Goal: Information Seeking & Learning: Learn about a topic

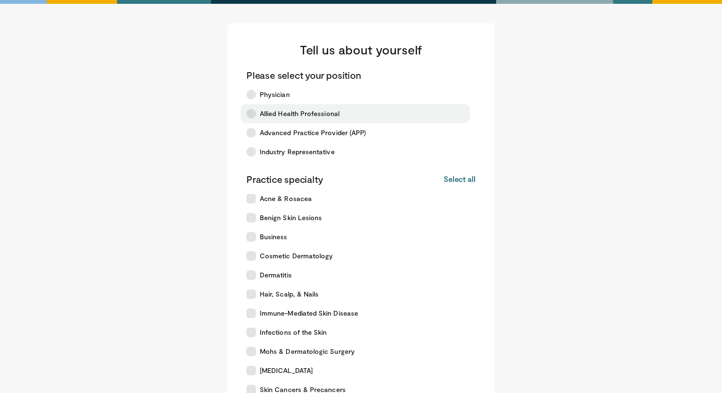
click at [289, 115] on span "Allied Health Professional" at bounding box center [300, 114] width 80 height 10
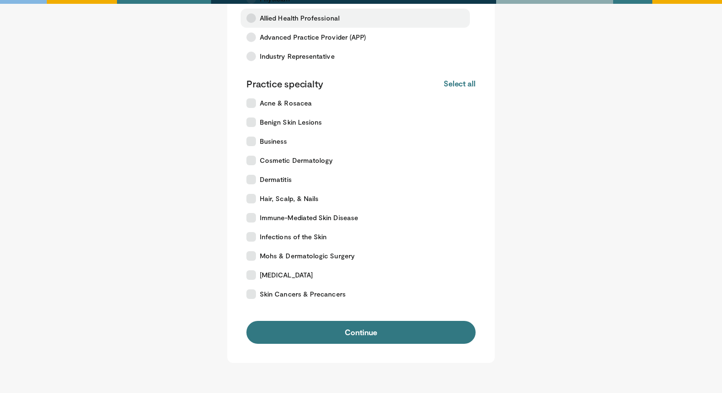
scroll to position [101, 0]
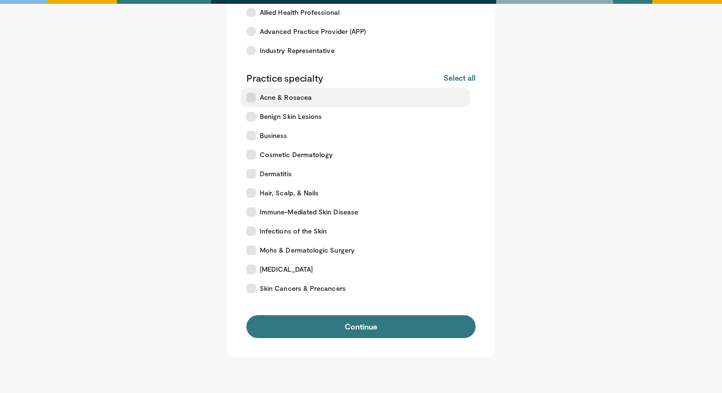
click at [275, 100] on span "Acne & Rosacea" at bounding box center [286, 98] width 52 height 10
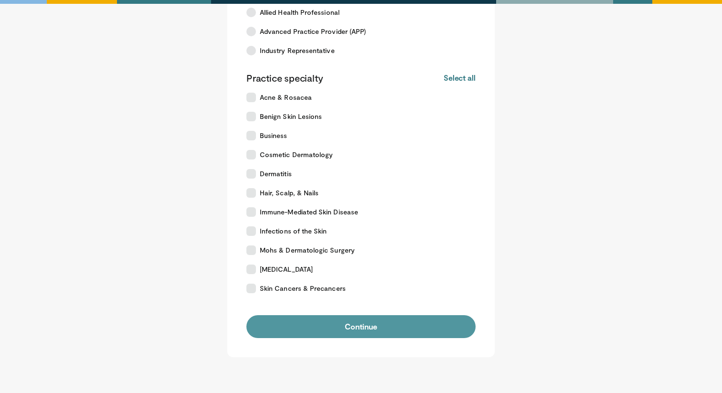
click at [294, 325] on button "Continue" at bounding box center [360, 326] width 229 height 23
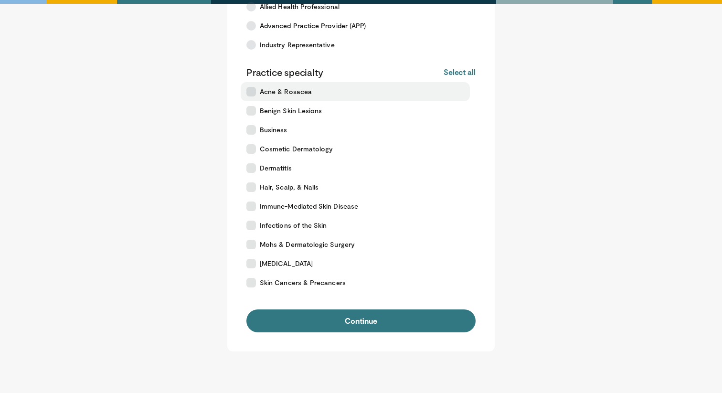
scroll to position [160, 0]
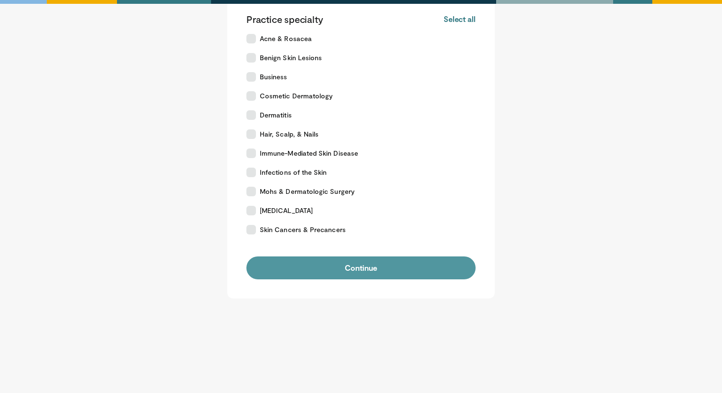
click at [398, 257] on button "Continue" at bounding box center [360, 267] width 229 height 23
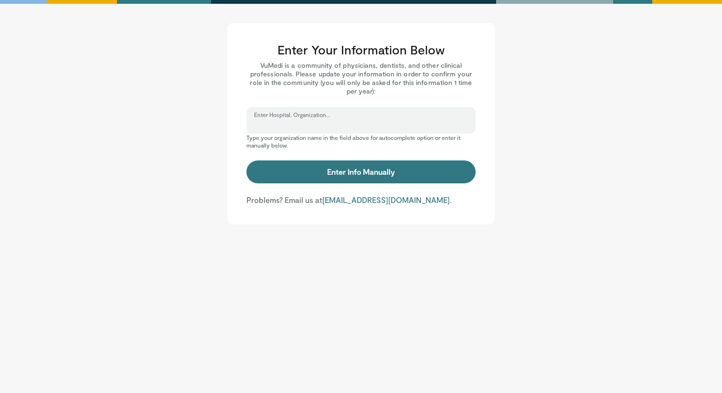
click at [394, 121] on input "Enter Hospital, Organization..." at bounding box center [361, 124] width 214 height 11
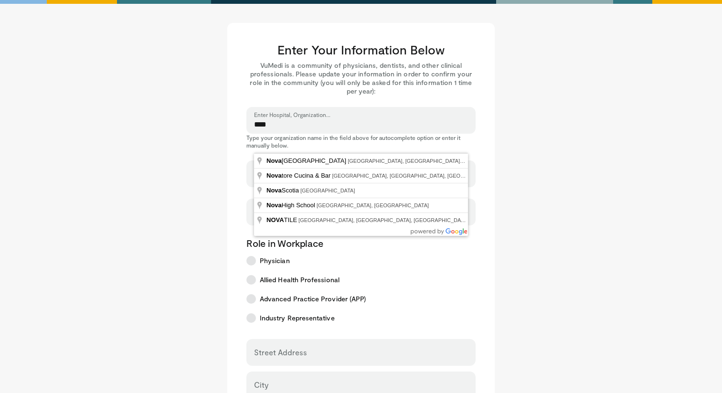
type input "**********"
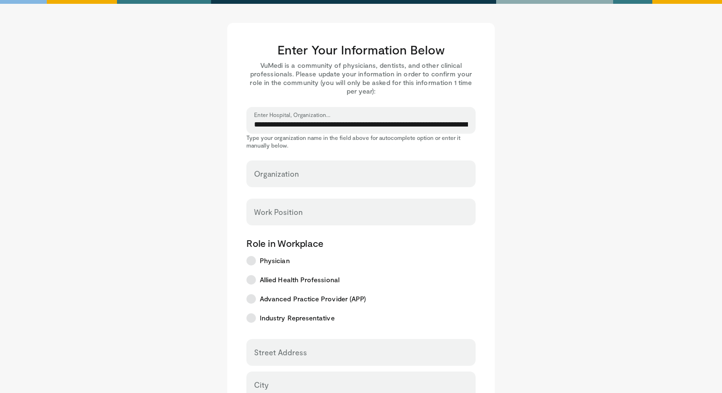
select select "**"
type input "**********"
type input "*******"
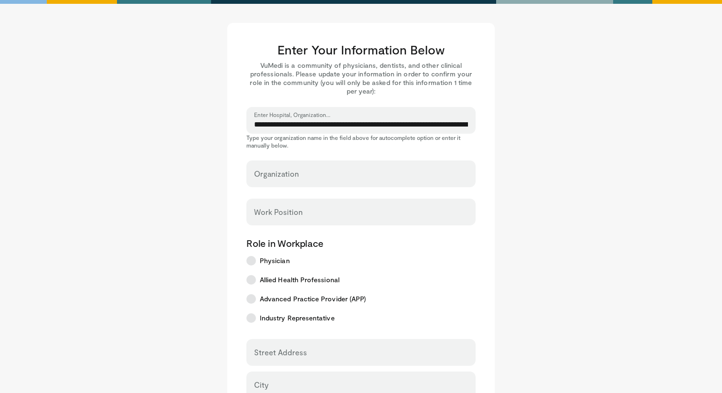
type input "*****"
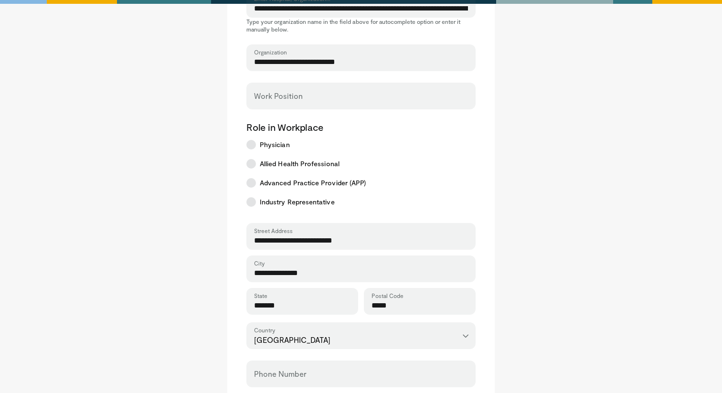
scroll to position [131, 0]
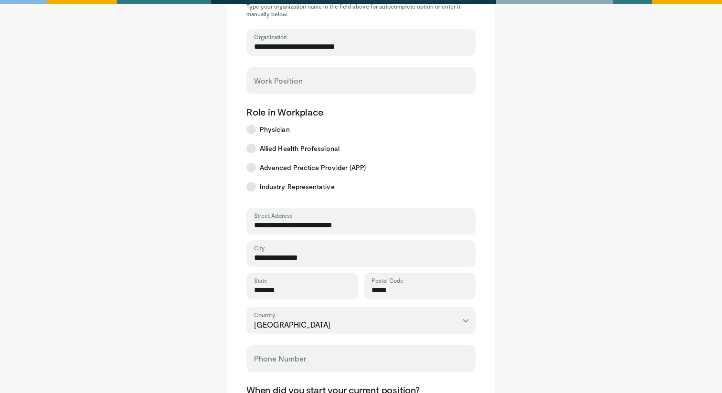
click at [318, 91] on div "Work Position" at bounding box center [360, 80] width 229 height 27
click at [315, 84] on input "Work Position" at bounding box center [361, 85] width 214 height 11
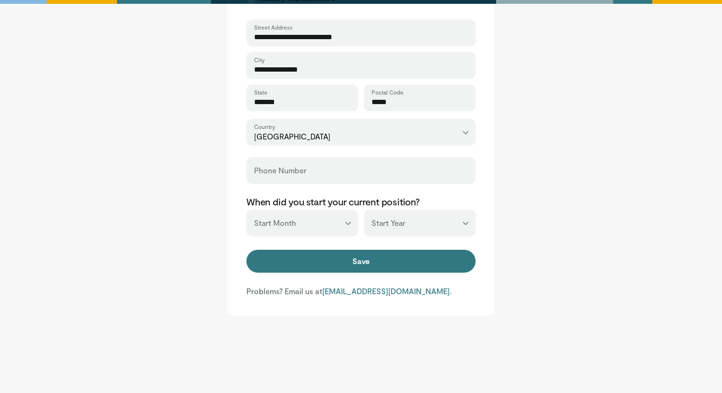
scroll to position [324, 0]
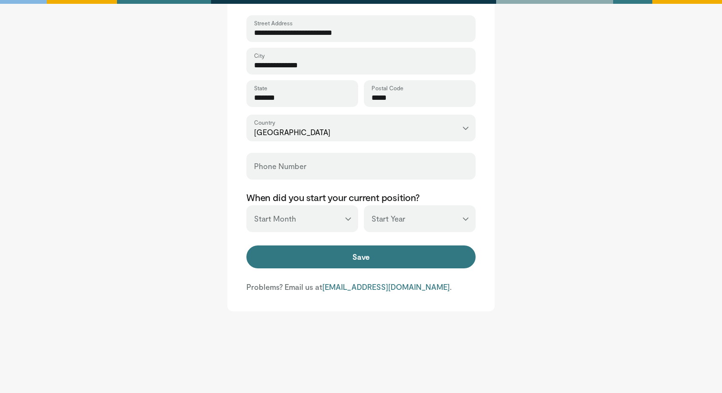
type input "*******"
click at [292, 225] on select "*** ******* ******** ***** ***** *** **** **** ****** ********* ******* *******…" at bounding box center [302, 218] width 112 height 27
select select "*"
click at [246, 205] on select "*** ******* ******** ***** ***** *** **** **** ****** ********* ******* *******…" at bounding box center [302, 218] width 112 height 27
click at [380, 217] on select "*** **** **** **** **** **** **** **** **** **** **** **** **** **** **** **** …" at bounding box center [420, 218] width 112 height 27
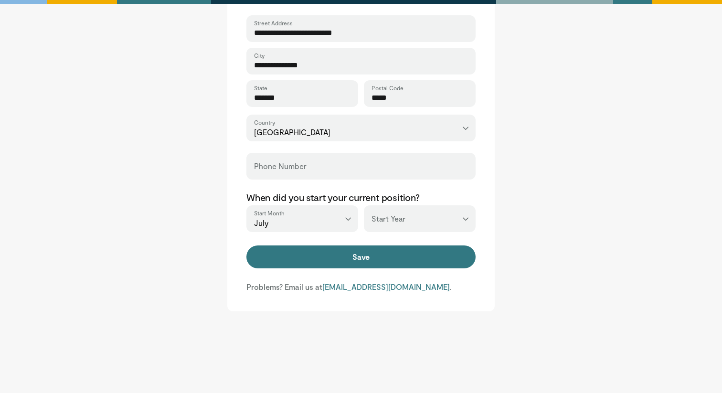
select select "****"
click at [364, 205] on select "*** **** **** **** **** **** **** **** **** **** **** **** **** **** **** **** …" at bounding box center [420, 218] width 112 height 27
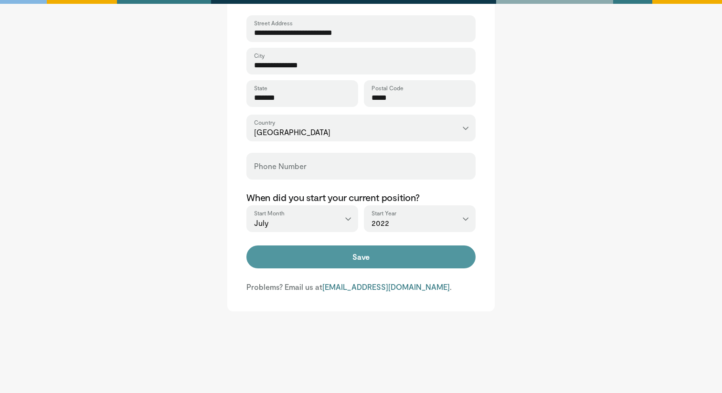
click at [354, 254] on button "Save" at bounding box center [360, 256] width 229 height 23
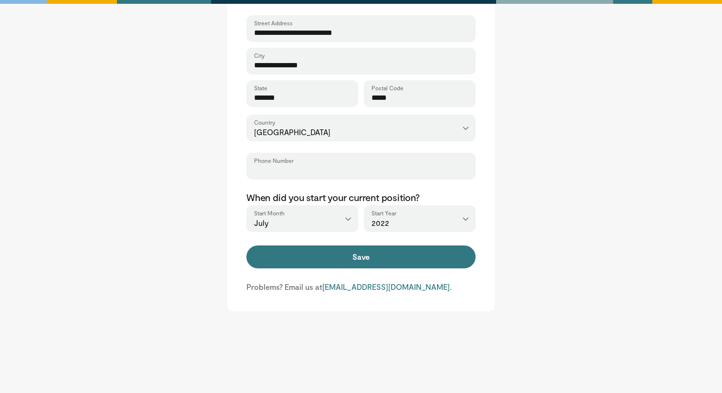
click at [357, 172] on input "Phone Number" at bounding box center [361, 170] width 214 height 11
type input "**********"
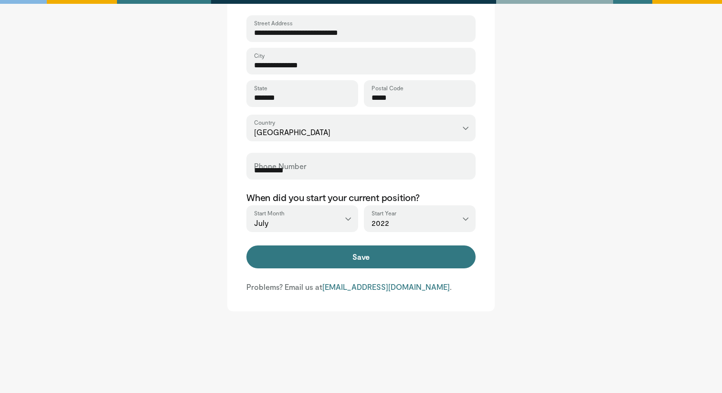
type input "**"
type input "*****"
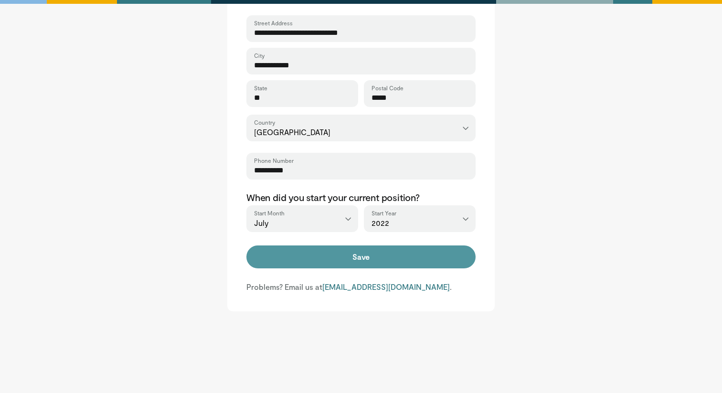
click at [355, 256] on button "Save" at bounding box center [360, 256] width 229 height 23
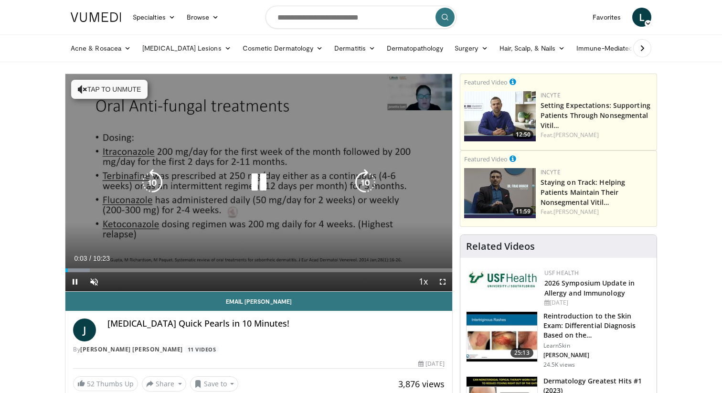
click at [112, 92] on button "Tap to unmute" at bounding box center [109, 89] width 76 height 19
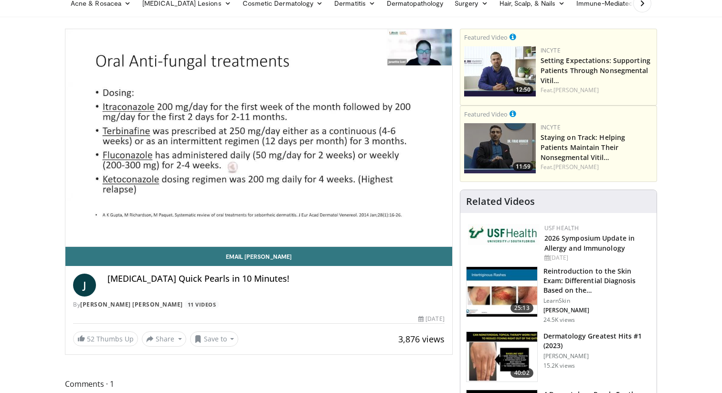
scroll to position [51, 0]
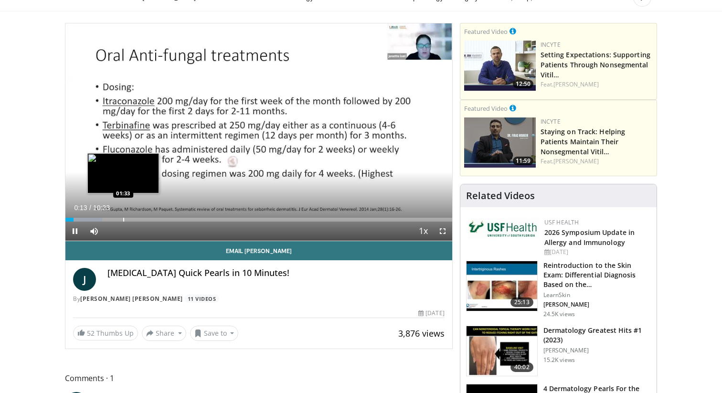
click at [123, 218] on div "Progress Bar" at bounding box center [123, 220] width 1 height 4
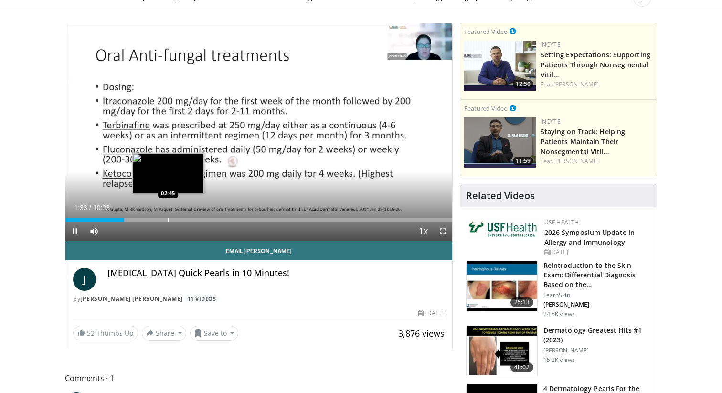
click at [170, 215] on div "Loaded : 15.89% 01:34 02:45" at bounding box center [258, 216] width 387 height 9
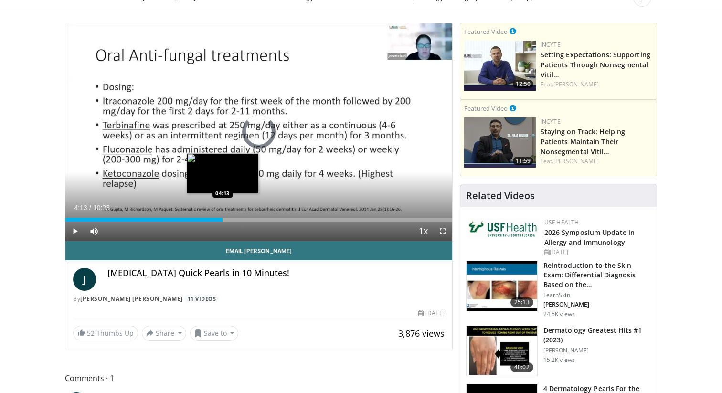
click at [222, 216] on div "Loaded : 36.87% 04:13 04:13" at bounding box center [258, 216] width 387 height 9
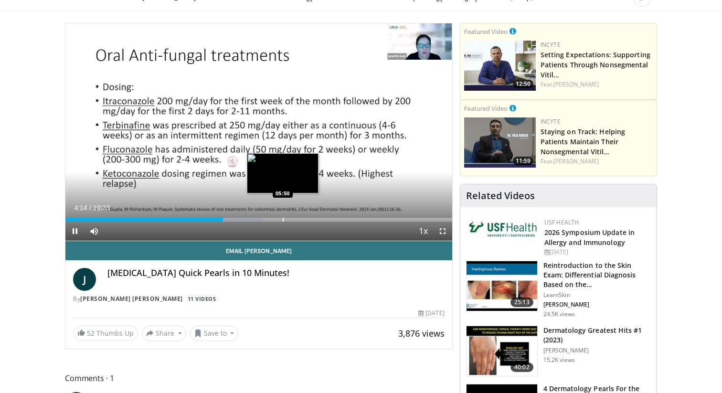
click at [283, 218] on div "Progress Bar" at bounding box center [283, 220] width 1 height 4
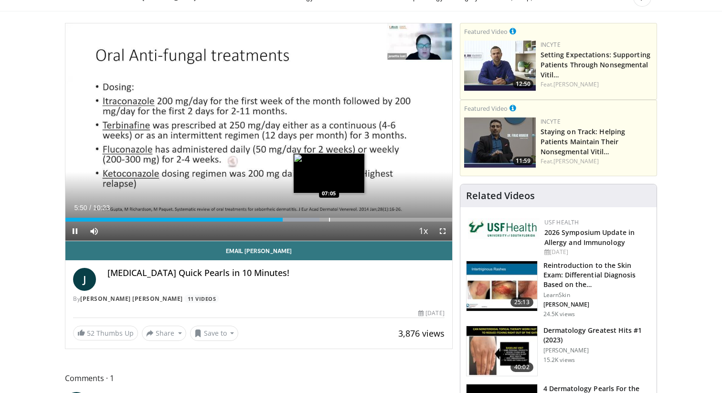
click at [330, 218] on div "Progress Bar" at bounding box center [329, 220] width 1 height 4
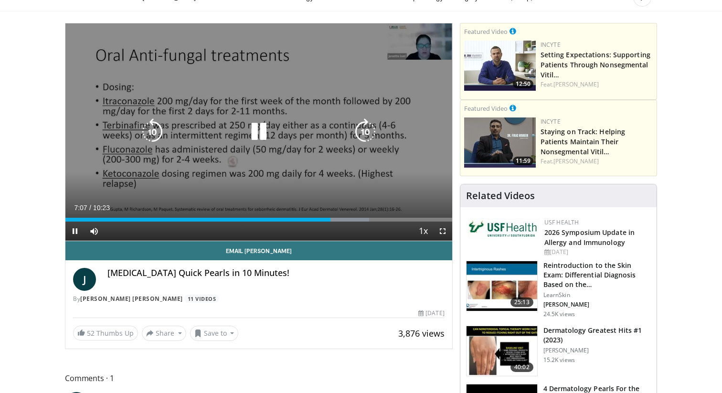
click at [260, 135] on icon "Video Player" at bounding box center [258, 131] width 27 height 27
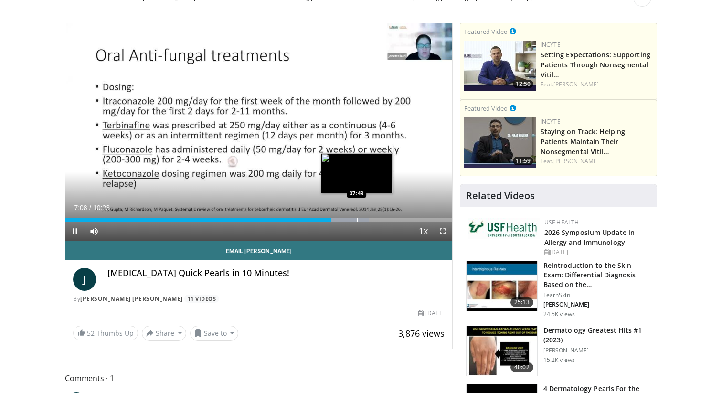
click at [357, 217] on div "Loaded : 78.54% 07:08 07:49" at bounding box center [258, 216] width 387 height 9
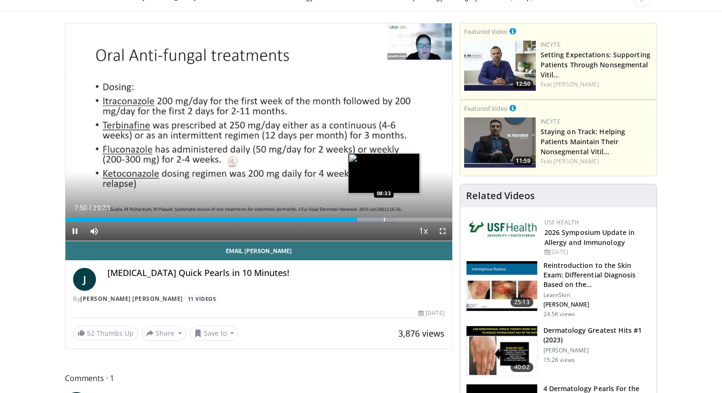
click at [384, 218] on div "Progress Bar" at bounding box center [384, 220] width 1 height 4
click at [407, 218] on div "Progress Bar" at bounding box center [406, 220] width 1 height 4
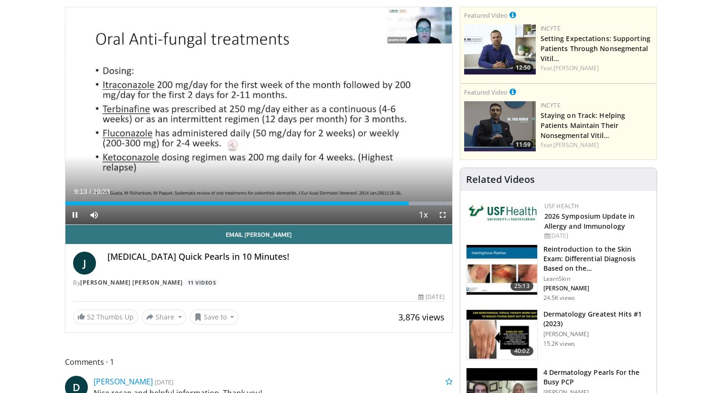
scroll to position [68, 0]
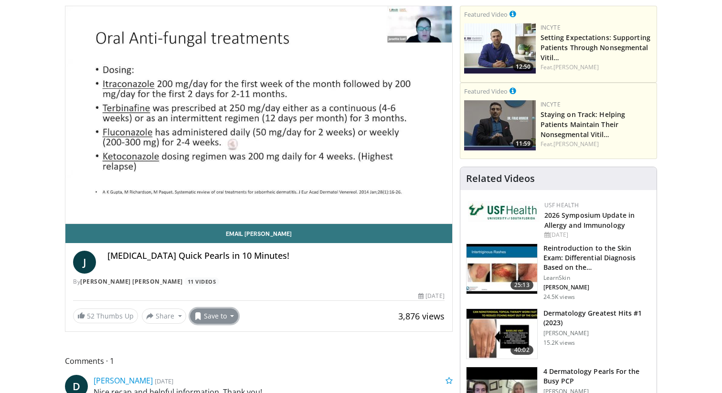
click at [224, 316] on button "Save to" at bounding box center [214, 315] width 49 height 15
click at [275, 287] on div "J Seborrheic Dermatitis Quick Pearls in 10 Minutes! By Jonette E. Keri 11 Videos" at bounding box center [258, 265] width 387 height 45
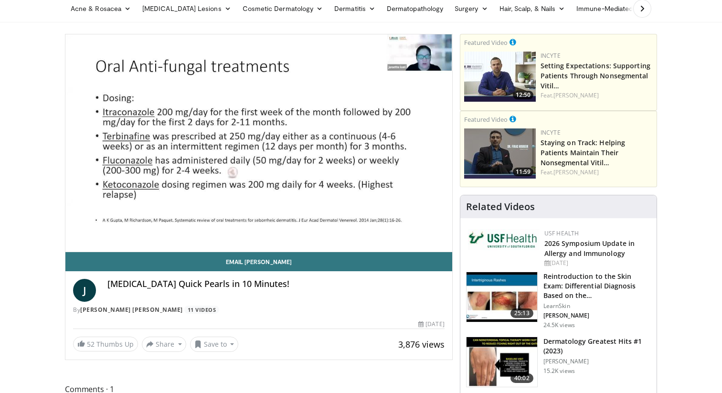
scroll to position [36, 0]
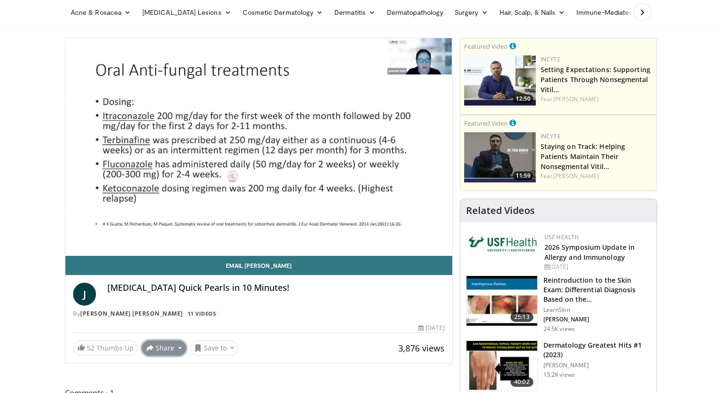
click at [161, 343] on button "Share" at bounding box center [164, 347] width 44 height 15
click at [236, 318] on div "J Seborrheic Dermatitis Quick Pearls in 10 Minutes! By Jonette E. Keri 11 Videos" at bounding box center [258, 297] width 387 height 45
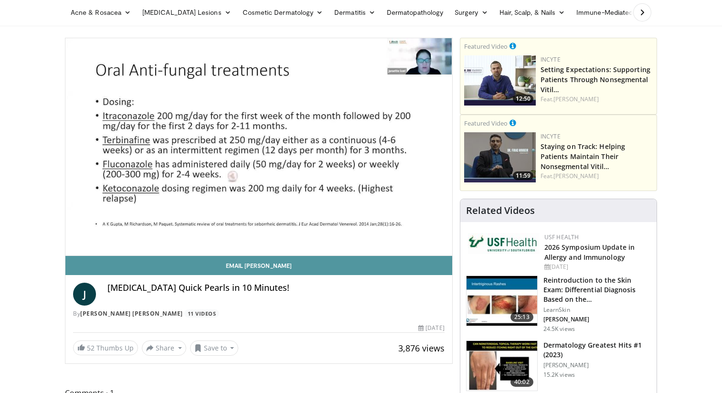
click at [261, 260] on link "Email [PERSON_NAME]" at bounding box center [258, 265] width 387 height 19
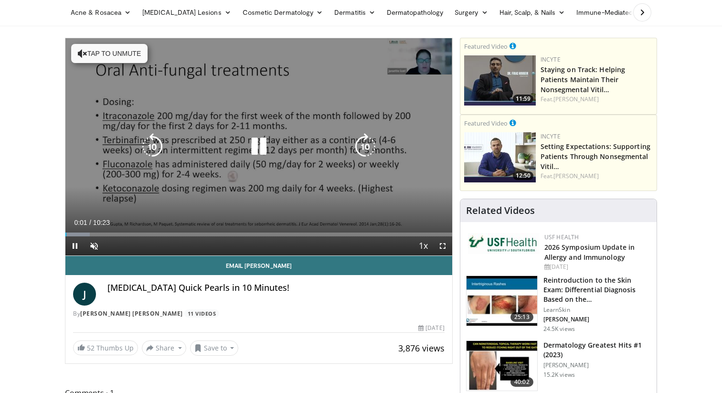
click at [129, 52] on button "Tap to unmute" at bounding box center [109, 53] width 76 height 19
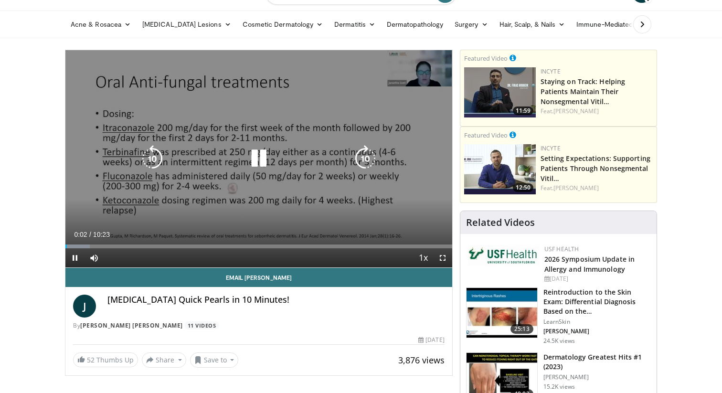
scroll to position [25, 0]
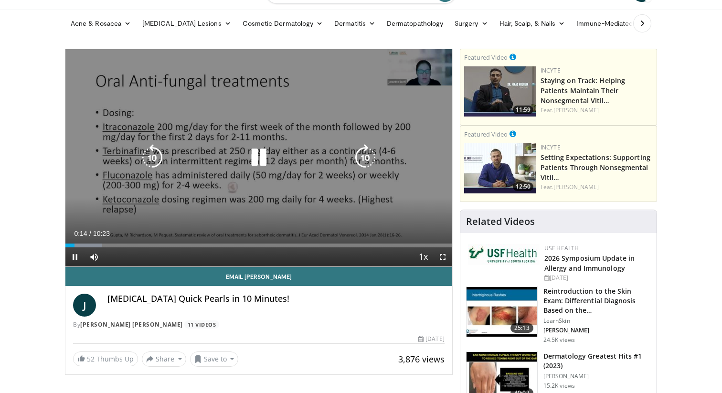
click at [253, 165] on icon "Video Player" at bounding box center [258, 157] width 27 height 27
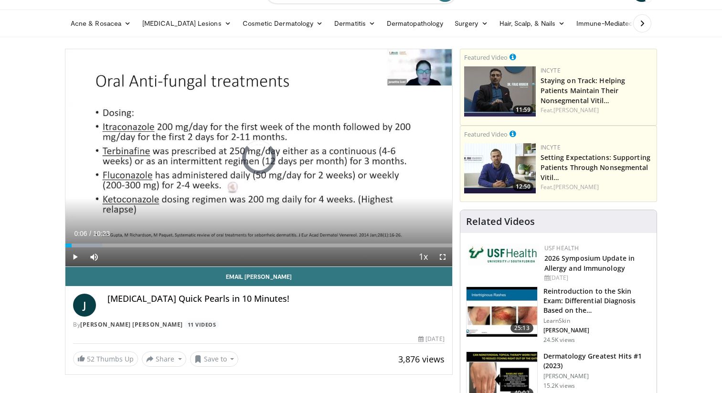
drag, startPoint x: 73, startPoint y: 242, endPoint x: 57, endPoint y: 242, distance: 15.8
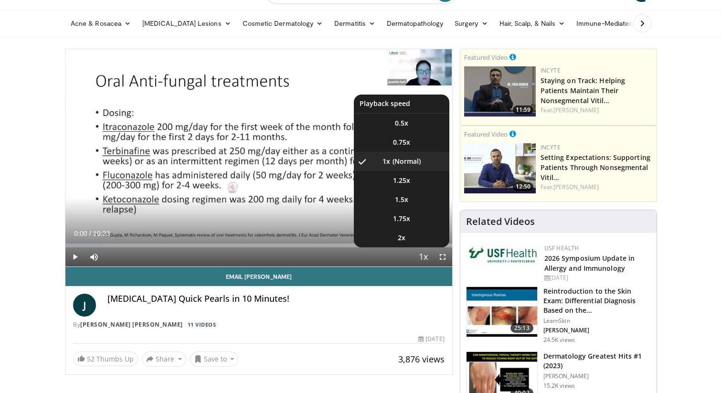
click at [423, 255] on span "Video Player" at bounding box center [423, 257] width 13 height 19
click at [420, 233] on li "2x" at bounding box center [401, 237] width 95 height 19
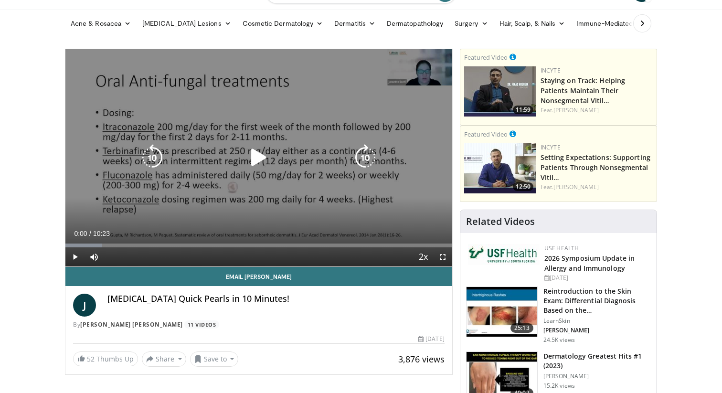
click at [387, 208] on div "10 seconds Tap to unmute" at bounding box center [258, 157] width 387 height 217
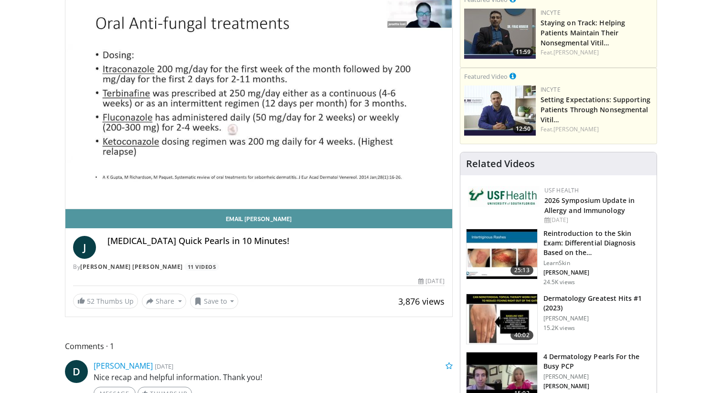
scroll to position [0, 0]
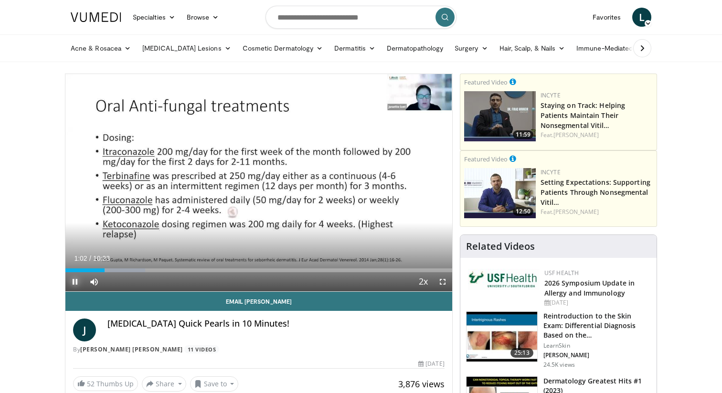
click at [76, 281] on span "Video Player" at bounding box center [74, 281] width 19 height 19
click at [76, 282] on span "Video Player" at bounding box center [74, 281] width 19 height 19
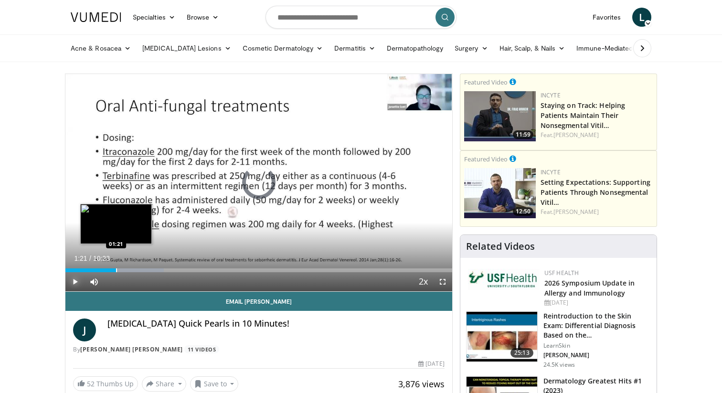
click at [116, 269] on div "Progress Bar" at bounding box center [116, 270] width 1 height 4
click at [129, 269] on div "Progress Bar" at bounding box center [129, 270] width 1 height 4
click at [125, 269] on div "Loaded : 25.43% 01:36 01:36" at bounding box center [258, 270] width 387 height 4
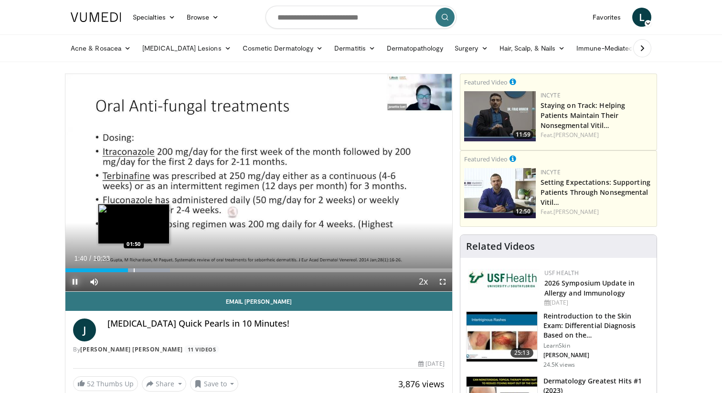
click at [134, 270] on div "Progress Bar" at bounding box center [134, 270] width 1 height 4
click at [133, 271] on div "Progress Bar" at bounding box center [133, 270] width 1 height 4
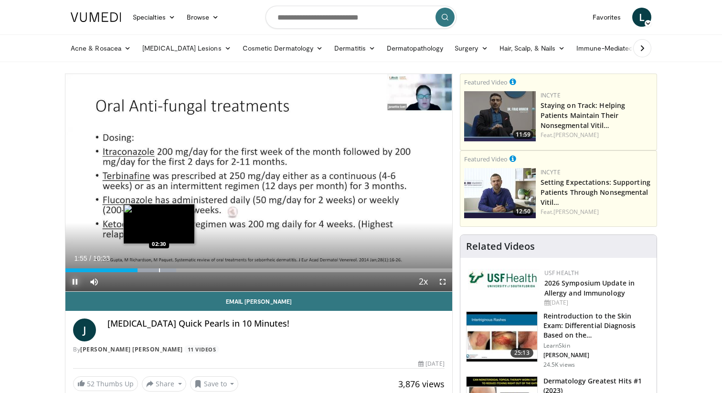
click at [159, 270] on div "Progress Bar" at bounding box center [159, 270] width 1 height 4
click at [174, 268] on div "Progress Bar" at bounding box center [174, 270] width 1 height 4
click at [164, 269] on div "Progress Bar" at bounding box center [164, 270] width 1 height 4
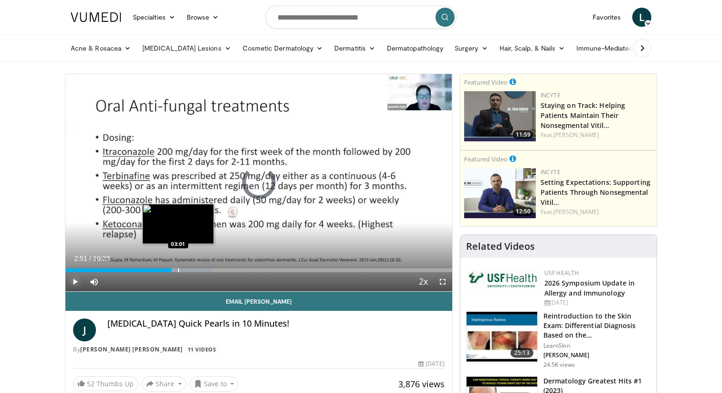
click at [178, 269] on div "Progress Bar" at bounding box center [178, 270] width 1 height 4
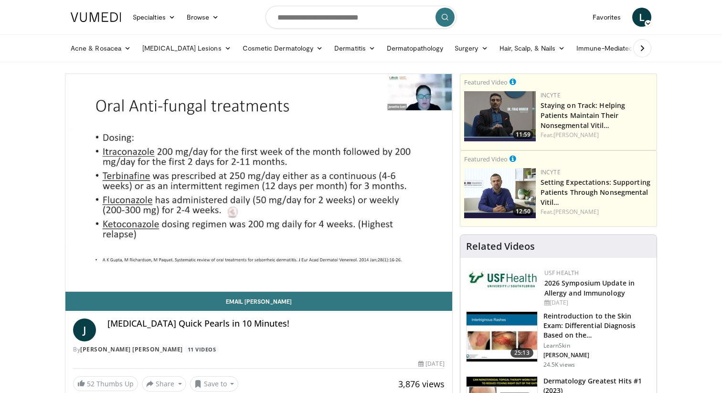
click at [206, 270] on div "10 seconds Tap to unmute" at bounding box center [258, 182] width 387 height 217
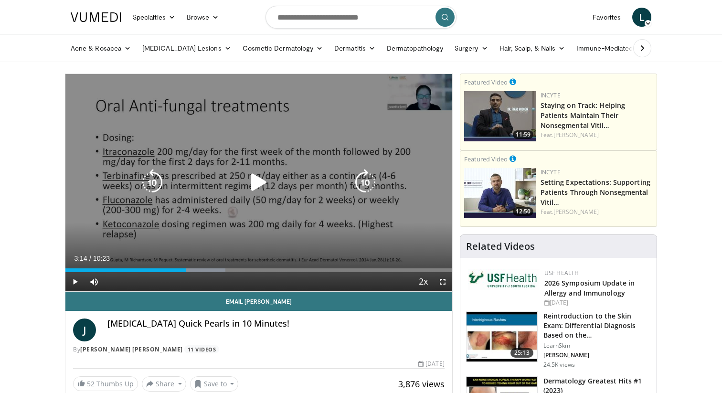
click at [215, 232] on div "10 seconds Tap to unmute" at bounding box center [258, 182] width 387 height 217
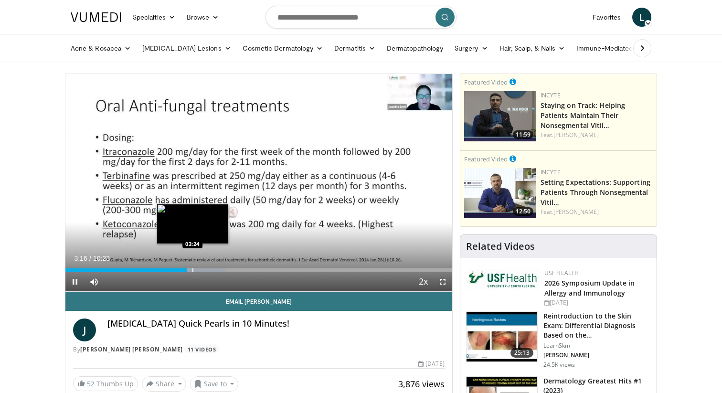
click at [192, 268] on div "Progress Bar" at bounding box center [192, 270] width 1 height 4
click at [202, 270] on div "Progress Bar" at bounding box center [202, 270] width 1 height 4
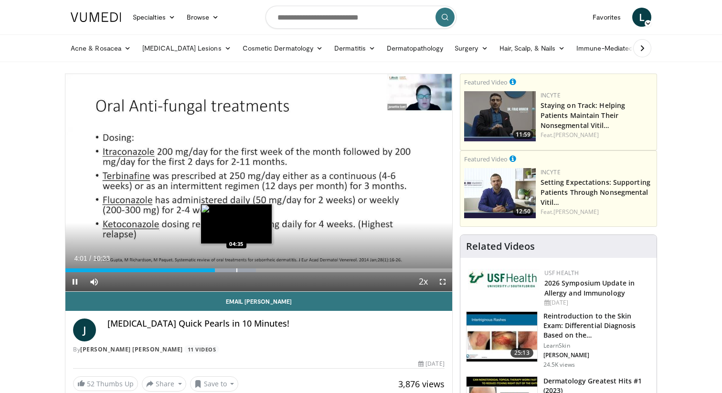
click at [236, 271] on div "Progress Bar" at bounding box center [236, 270] width 1 height 4
click at [246, 270] on div "Progress Bar" at bounding box center [246, 270] width 1 height 4
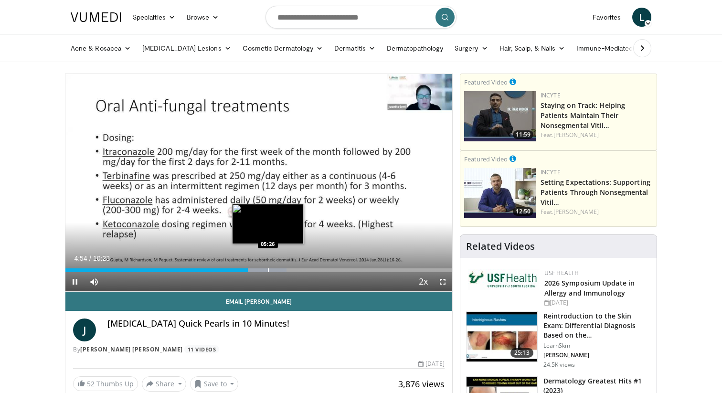
click at [268, 269] on div "Progress Bar" at bounding box center [268, 270] width 1 height 4
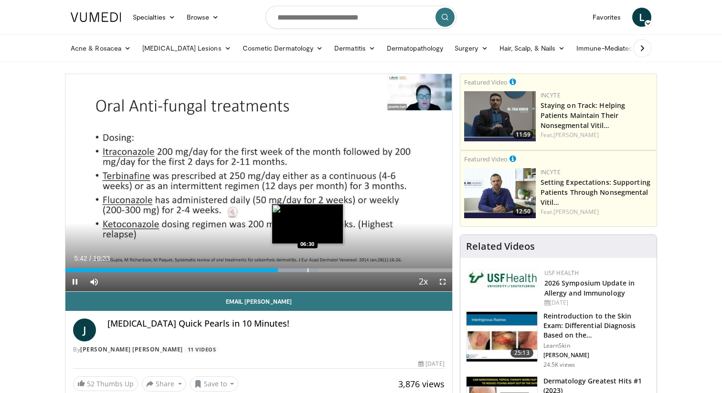
click at [307, 266] on div "Loaded : 65.18% 05:42 06:30" at bounding box center [258, 267] width 387 height 9
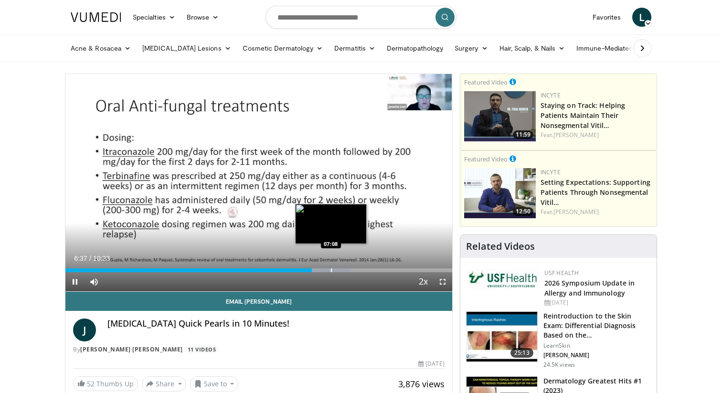
click at [331, 269] on div "Progress Bar" at bounding box center [331, 270] width 1 height 4
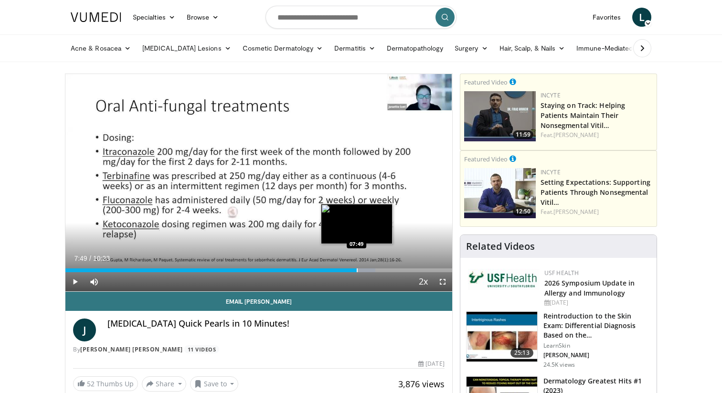
click at [357, 266] on div "Loaded : 80.14% 07:49 07:49" at bounding box center [258, 267] width 387 height 9
click at [352, 271] on div "Progress Bar" at bounding box center [352, 270] width 1 height 4
click at [371, 269] on div "Progress Bar" at bounding box center [371, 270] width 1 height 4
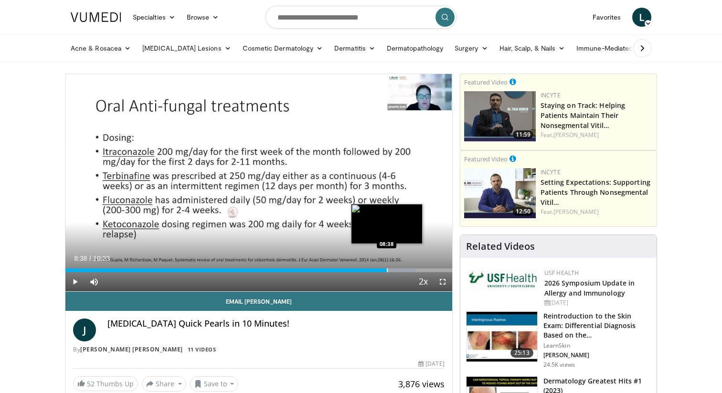
click at [387, 270] on div "Progress Bar" at bounding box center [387, 270] width 1 height 4
click at [398, 270] on div "Progress Bar" at bounding box center [398, 270] width 1 height 4
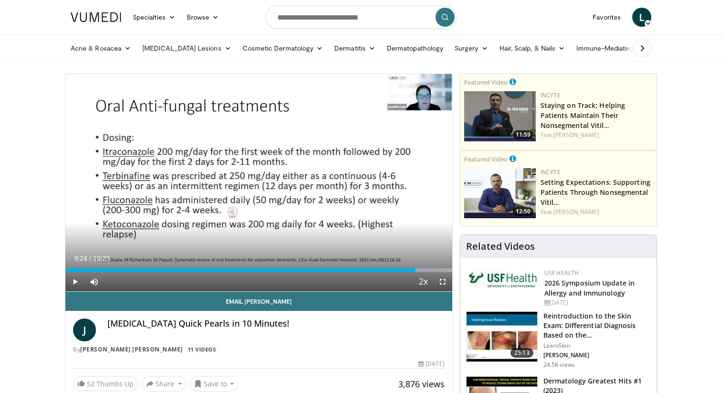
click at [415, 270] on div "Progress Bar" at bounding box center [415, 270] width 1 height 4
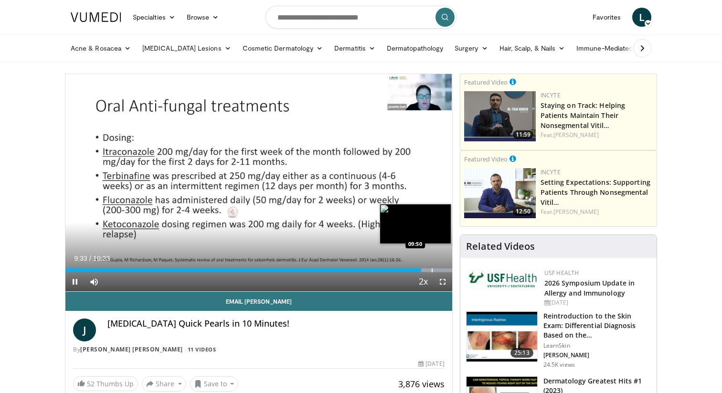
click at [431, 269] on div "Progress Bar" at bounding box center [431, 270] width 1 height 4
click at [426, 268] on div "Progress Bar" at bounding box center [426, 270] width 1 height 4
click at [431, 270] on div "Progress Bar" at bounding box center [431, 270] width 1 height 4
click at [448, 270] on div "Progress Bar" at bounding box center [448, 270] width 1 height 4
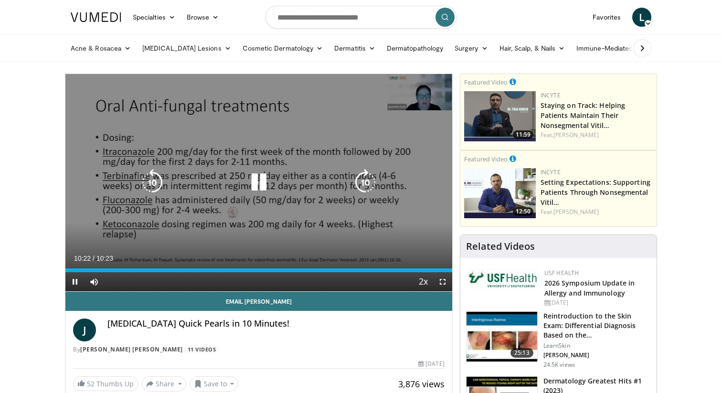
click at [268, 187] on icon "Video Player" at bounding box center [258, 182] width 27 height 27
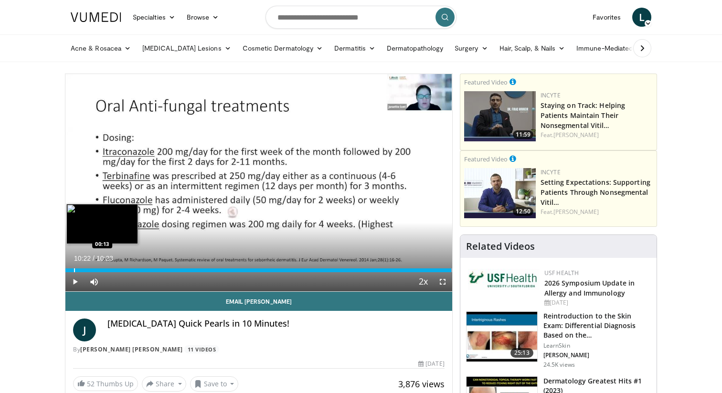
click at [73, 267] on div "Loaded : 100.00% 10:22 00:13" at bounding box center [258, 267] width 387 height 9
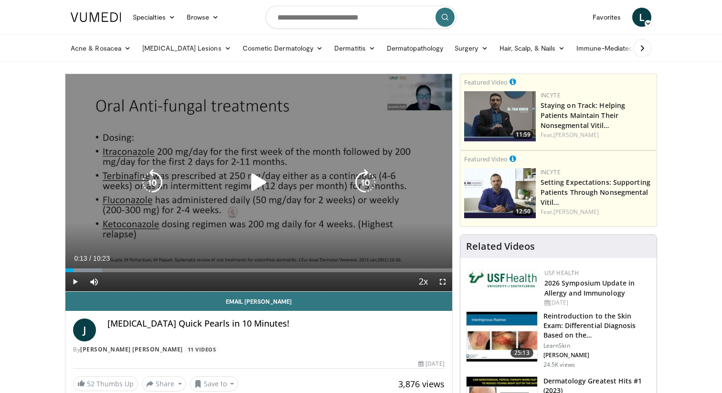
click at [258, 185] on icon "Video Player" at bounding box center [258, 182] width 27 height 27
click at [264, 178] on icon "Video Player" at bounding box center [258, 182] width 27 height 27
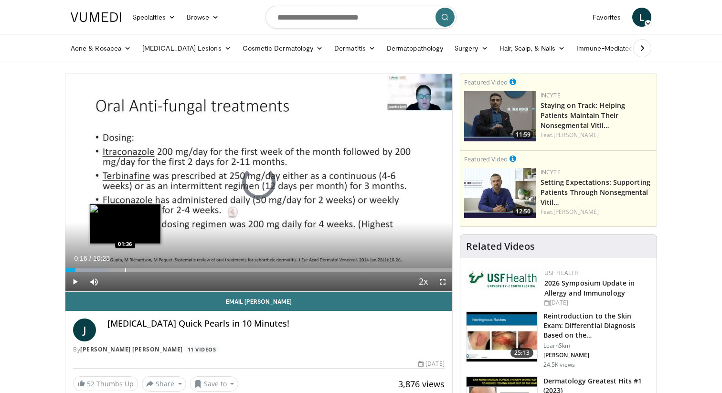
click at [125, 272] on div "Progress Bar" at bounding box center [125, 270] width 1 height 4
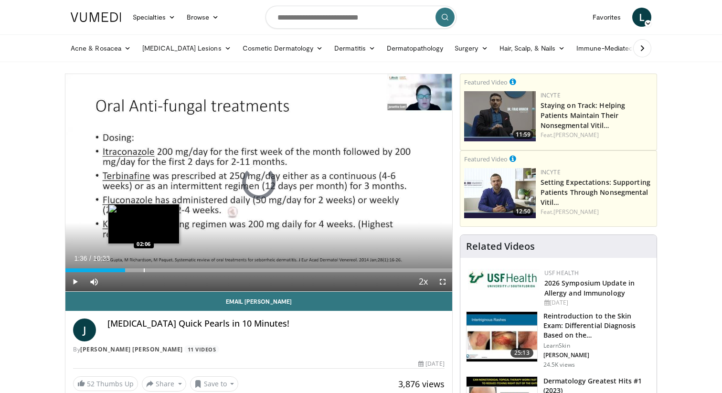
click at [145, 272] on div "Progress Bar" at bounding box center [144, 270] width 1 height 4
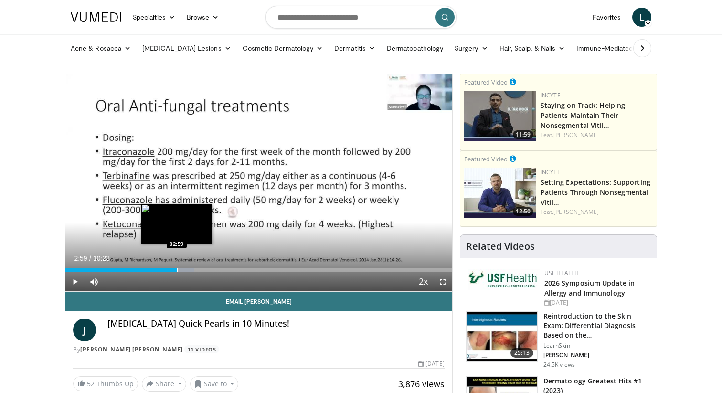
click at [177, 270] on div "Progress Bar" at bounding box center [177, 270] width 1 height 4
click at [183, 269] on div "Progress Bar" at bounding box center [183, 270] width 1 height 4
click at [192, 269] on div "Progress Bar" at bounding box center [192, 270] width 1 height 4
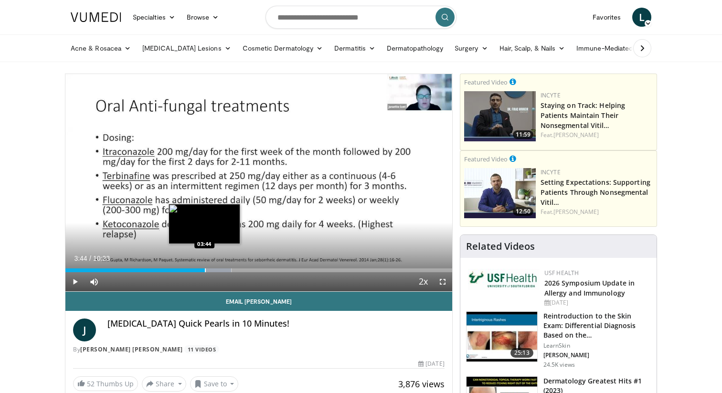
click at [205, 268] on div "Progress Bar" at bounding box center [205, 270] width 1 height 4
click at [215, 268] on div "Progress Bar" at bounding box center [215, 270] width 1 height 4
click at [222, 268] on div "Progress Bar" at bounding box center [221, 270] width 1 height 4
click at [225, 268] on div "Progress Bar" at bounding box center [224, 270] width 1 height 4
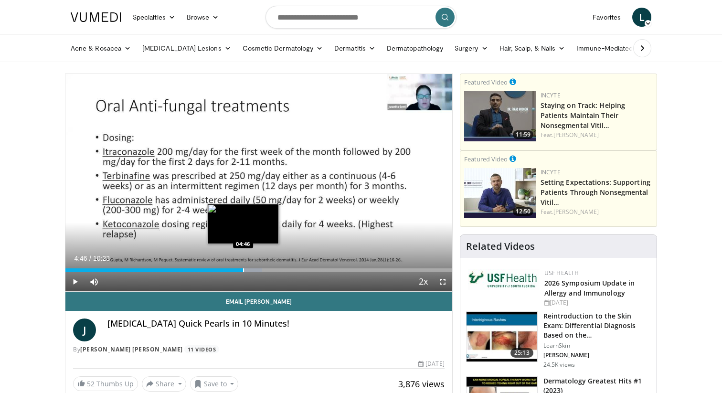
click at [244, 268] on div "Progress Bar" at bounding box center [243, 270] width 1 height 4
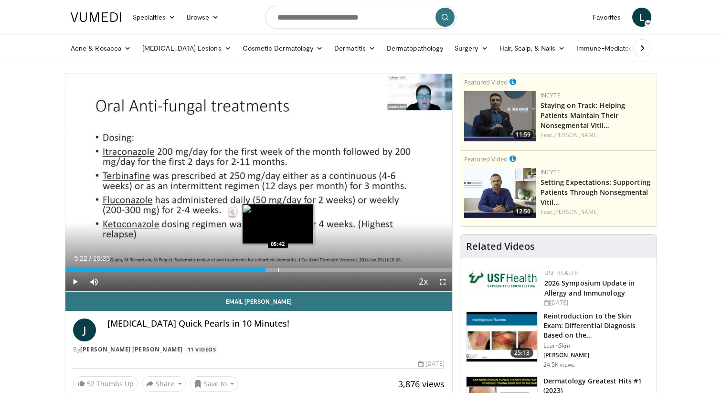
click at [279, 269] on div "Progress Bar" at bounding box center [278, 270] width 1 height 4
click at [294, 269] on div "Progress Bar" at bounding box center [293, 270] width 1 height 4
click at [296, 269] on div "Progress Bar" at bounding box center [295, 270] width 1 height 4
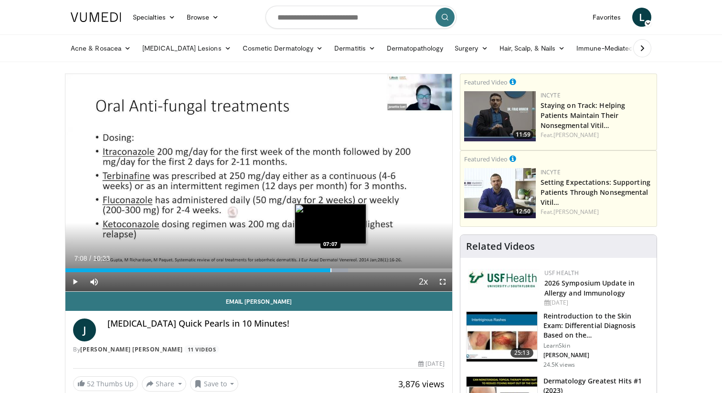
click at [330, 268] on div "Progress Bar" at bounding box center [330, 270] width 1 height 4
click at [344, 268] on div "Progress Bar" at bounding box center [343, 270] width 1 height 4
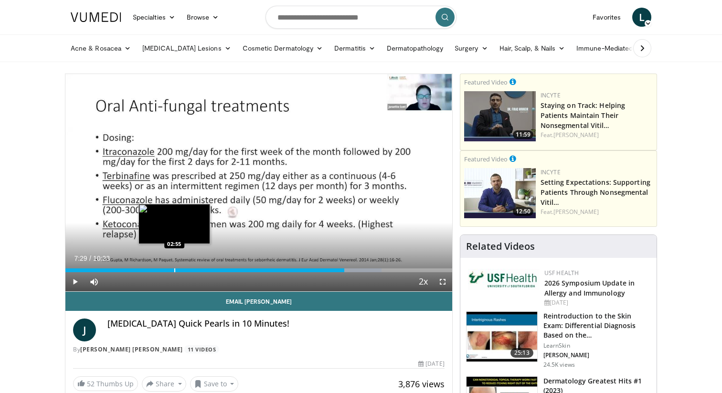
click at [174, 269] on div "Progress Bar" at bounding box center [174, 270] width 1 height 4
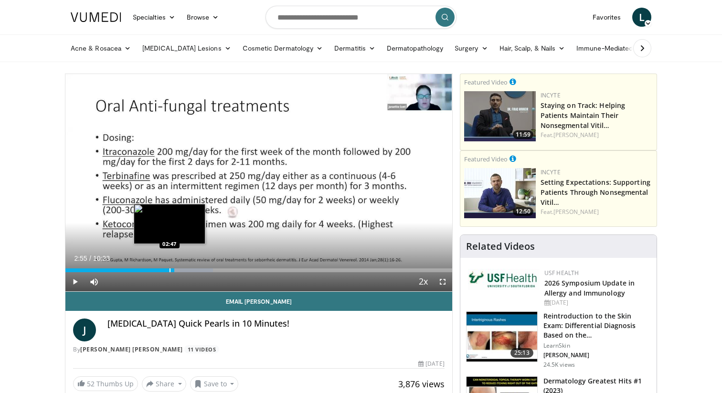
click at [163, 268] on div "02:55" at bounding box center [119, 270] width 109 height 4
click at [156, 269] on div "Progress Bar" at bounding box center [156, 270] width 1 height 4
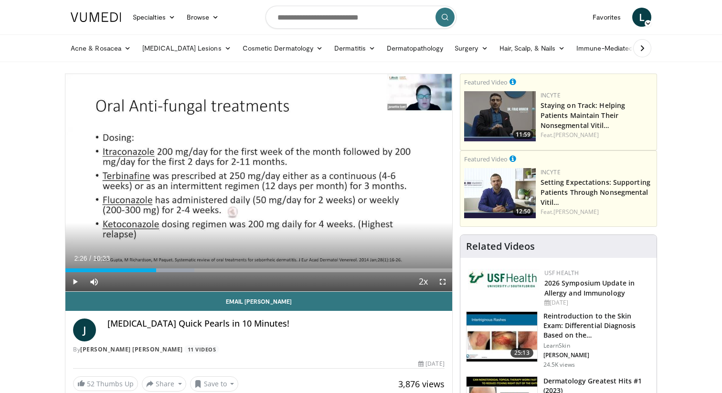
click at [177, 326] on h4 "[MEDICAL_DATA] Quick Pearls in 10 Minutes!" at bounding box center [275, 323] width 337 height 11
copy div "[MEDICAL_DATA] Quick Pearls in 10 Minutes!"
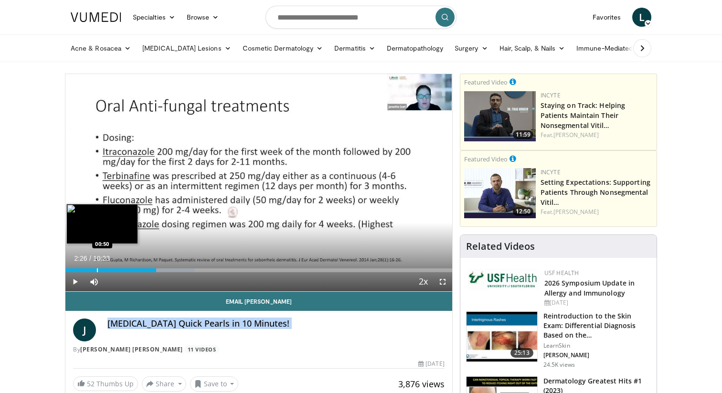
click at [97, 269] on div "Progress Bar" at bounding box center [97, 270] width 1 height 4
click at [86, 272] on div "Progress Bar" at bounding box center [86, 270] width 1 height 4
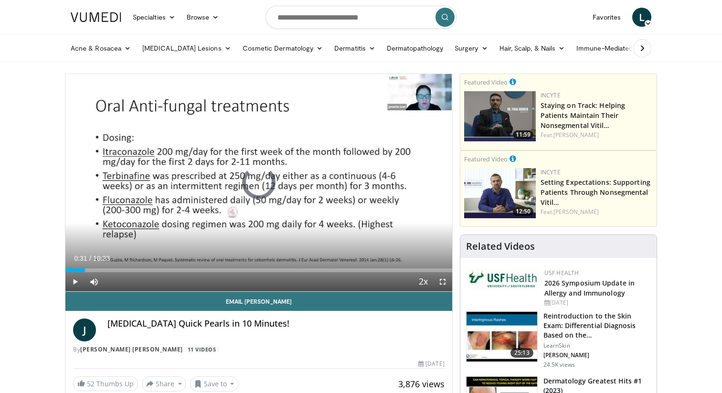
click at [108, 272] on div "Current Time 0:31 / Duration 10:23 Play Skip Backward Skip Forward Mute 25% Loa…" at bounding box center [258, 281] width 387 height 19
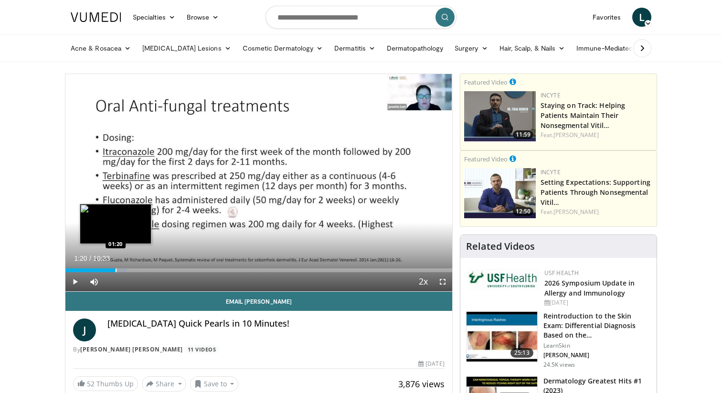
click at [116, 269] on div "Progress Bar" at bounding box center [116, 270] width 1 height 4
click at [127, 269] on div "Progress Bar" at bounding box center [127, 270] width 1 height 4
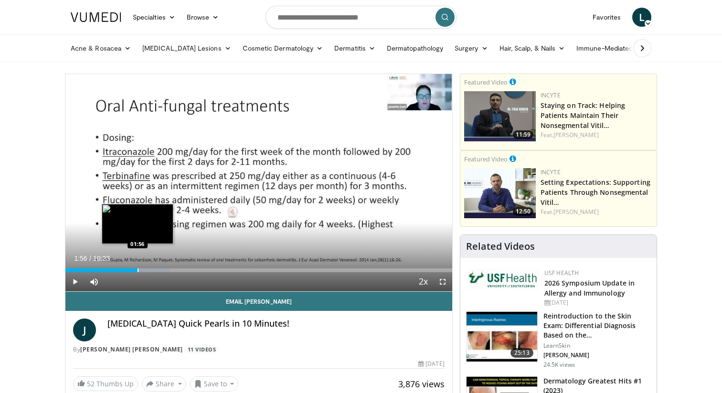
click at [137, 269] on div "Progress Bar" at bounding box center [137, 270] width 1 height 4
click at [139, 269] on div "Progress Bar" at bounding box center [138, 270] width 1 height 4
click at [147, 269] on div "Progress Bar" at bounding box center [147, 270] width 1 height 4
click at [138, 270] on div "Loaded : 33.38% 01:57 01:58" at bounding box center [258, 270] width 387 height 4
click at [145, 270] on div "Progress Bar" at bounding box center [145, 270] width 1 height 4
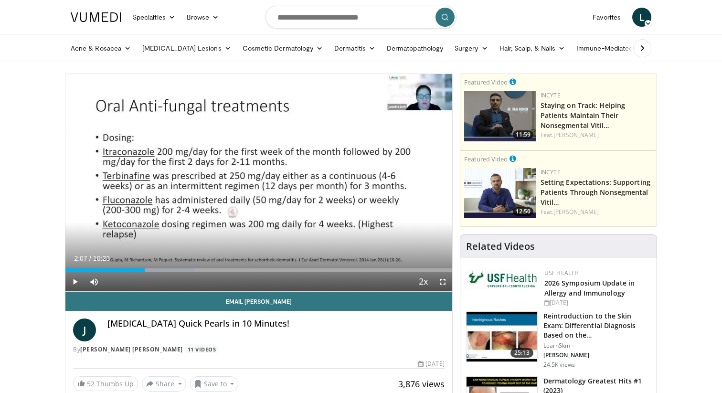
click at [158, 270] on div "Progress Bar" at bounding box center [158, 270] width 1 height 4
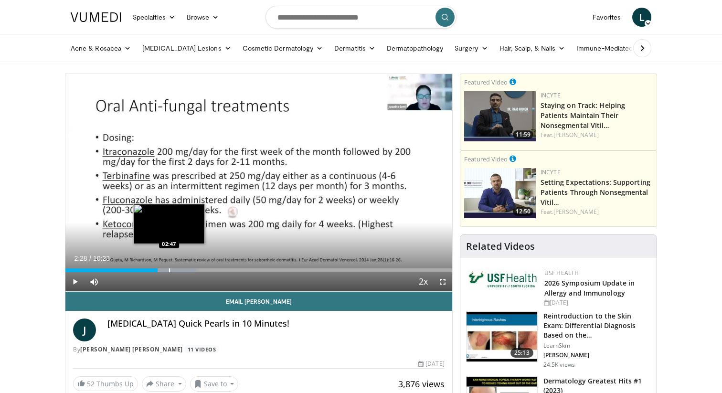
click at [169, 270] on div "Progress Bar" at bounding box center [169, 270] width 1 height 4
click at [179, 271] on div "Progress Bar" at bounding box center [179, 270] width 1 height 4
click at [186, 269] on div "Progress Bar" at bounding box center [186, 270] width 1 height 4
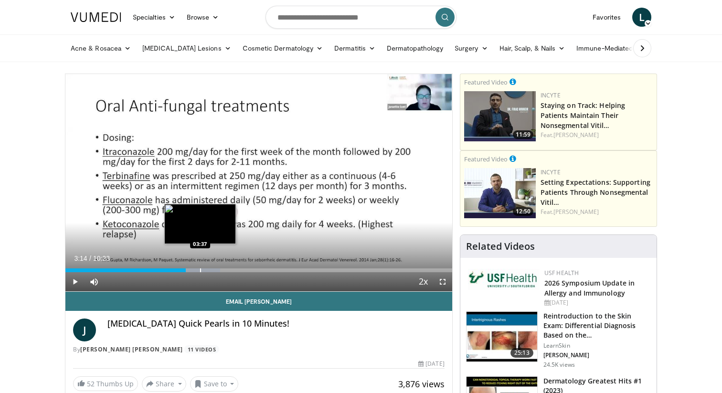
click at [200, 270] on div "Progress Bar" at bounding box center [200, 270] width 1 height 4
click at [210, 270] on div "Progress Bar" at bounding box center [210, 270] width 1 height 4
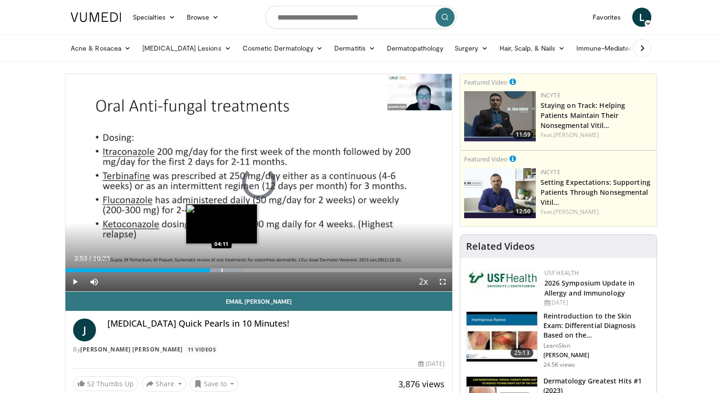
click at [221, 270] on div "Progress Bar" at bounding box center [221, 270] width 1 height 4
click at [231, 270] on div "Progress Bar" at bounding box center [231, 270] width 1 height 4
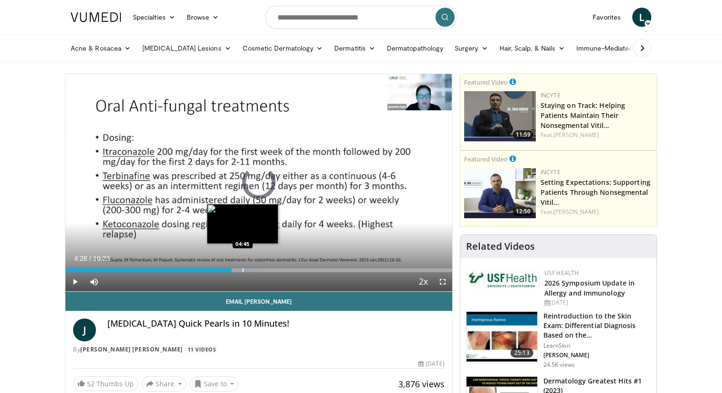
click at [242, 270] on div "Progress Bar" at bounding box center [242, 270] width 1 height 4
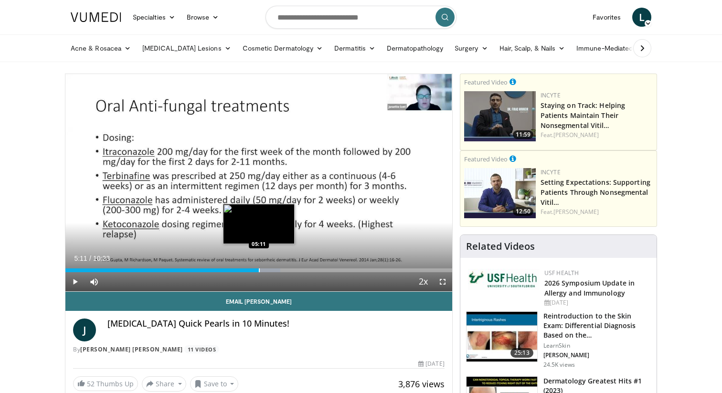
click at [259, 270] on div "Progress Bar" at bounding box center [259, 270] width 1 height 4
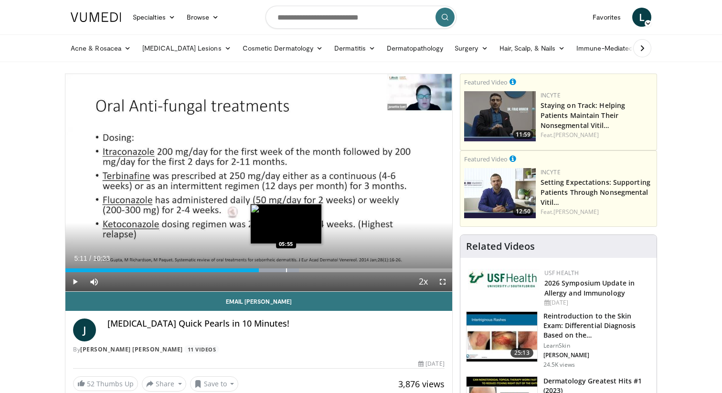
click at [286, 270] on div "Progress Bar" at bounding box center [286, 270] width 1 height 4
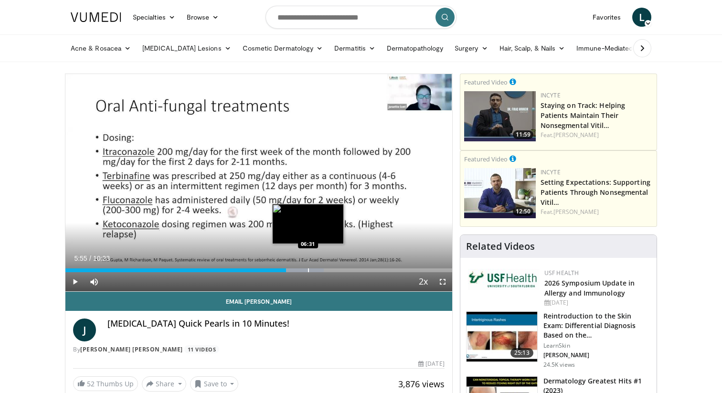
click at [310, 264] on div "Loaded : 66.77% 05:55 06:31" at bounding box center [258, 267] width 387 height 9
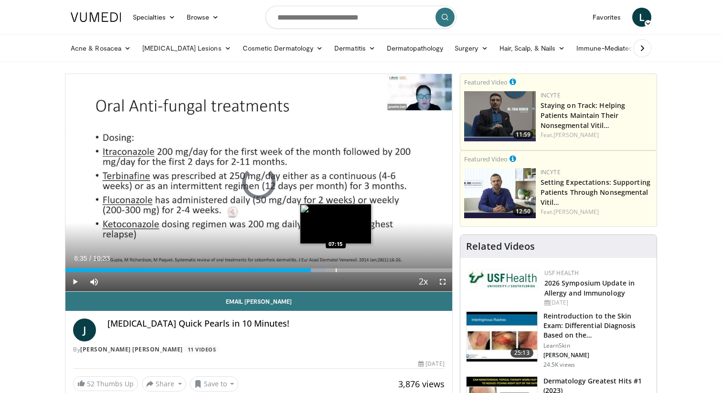
click at [336, 265] on div "Loaded : 67.32% 06:35 07:15" at bounding box center [258, 267] width 387 height 9
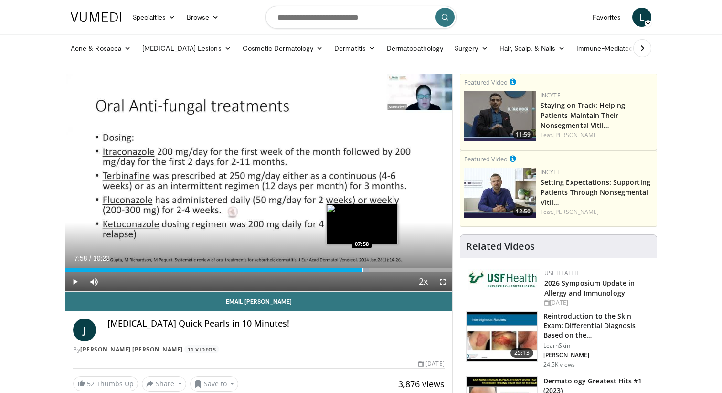
click at [362, 267] on div "Loaded : 78.54% 07:58 07:58" at bounding box center [258, 267] width 387 height 9
